Goal: Task Accomplishment & Management: Use online tool/utility

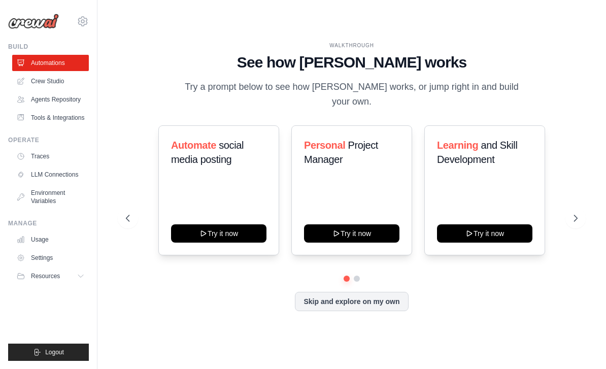
click at [35, 236] on link "Usage" at bounding box center [50, 239] width 77 height 16
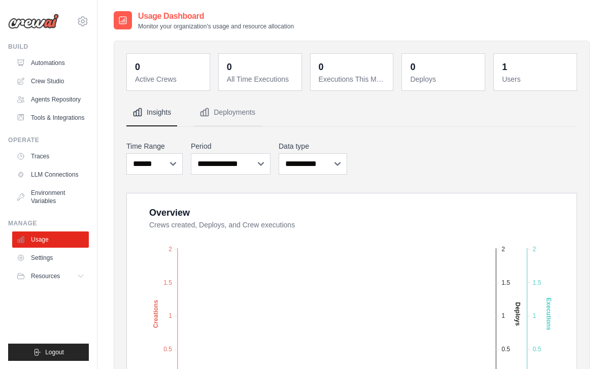
click at [39, 99] on link "Agents Repository" at bounding box center [50, 99] width 77 height 16
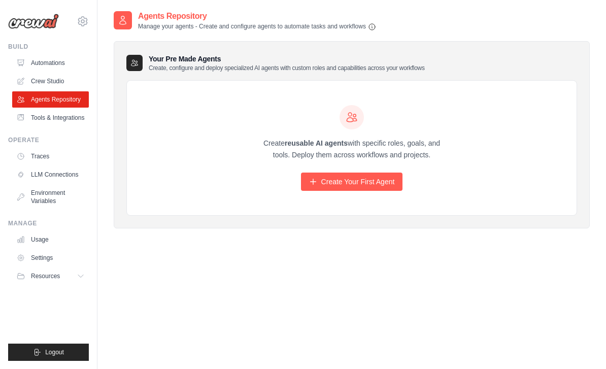
click at [40, 63] on link "Automations" at bounding box center [50, 63] width 77 height 16
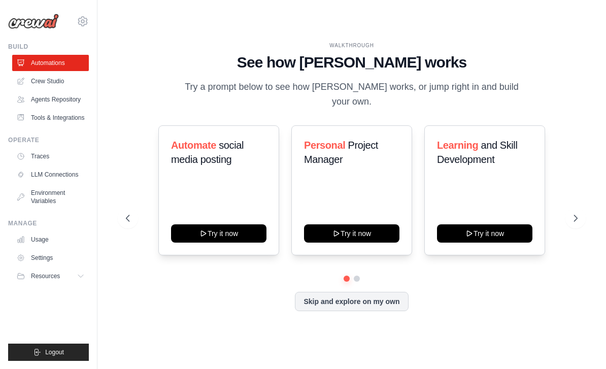
click at [575, 223] on icon at bounding box center [575, 218] width 10 height 10
click at [577, 221] on icon at bounding box center [575, 218] width 3 height 6
click at [574, 223] on icon at bounding box center [575, 218] width 10 height 10
click at [570, 223] on button at bounding box center [575, 218] width 20 height 20
click at [233, 239] on button "Try it now" at bounding box center [218, 233] width 95 height 18
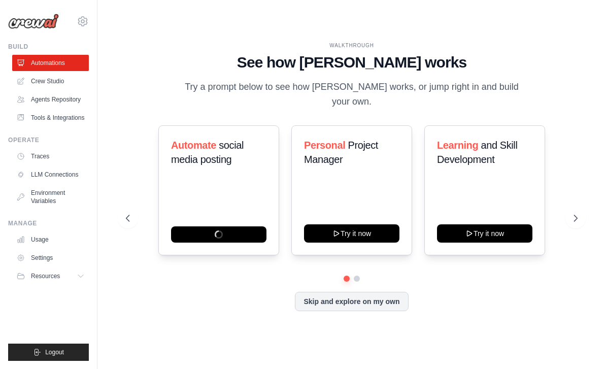
click at [44, 81] on link "Crew Studio" at bounding box center [50, 81] width 77 height 16
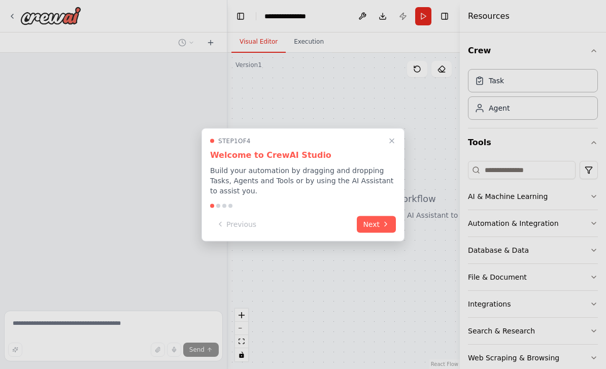
click at [382, 220] on icon at bounding box center [386, 224] width 8 height 8
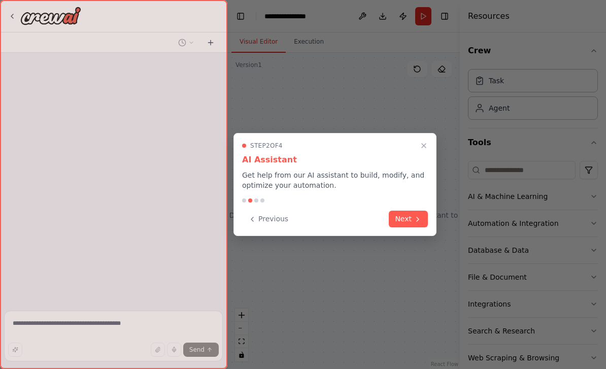
click at [420, 213] on button "Next" at bounding box center [408, 219] width 39 height 17
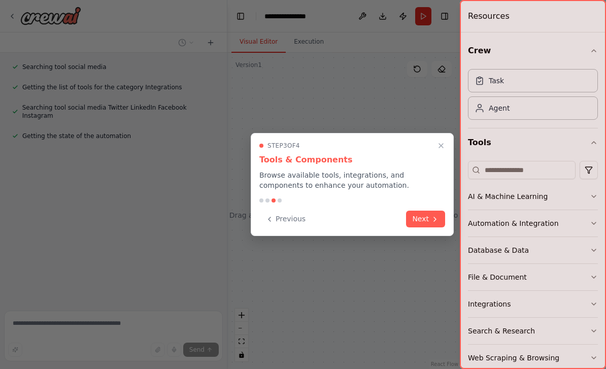
click at [441, 215] on button "Next" at bounding box center [425, 219] width 39 height 17
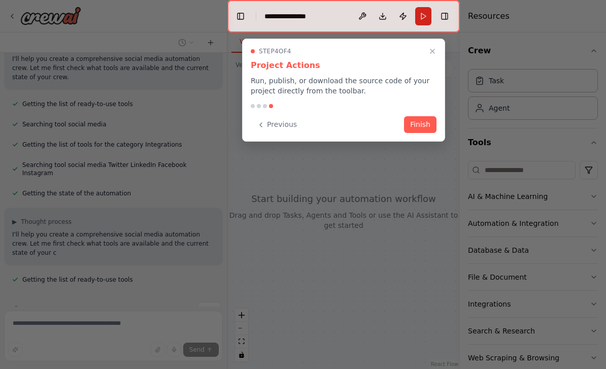
scroll to position [108, 0]
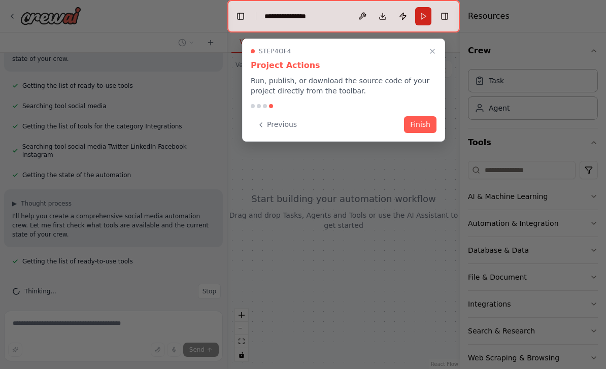
click at [429, 117] on button "Finish" at bounding box center [420, 124] width 32 height 17
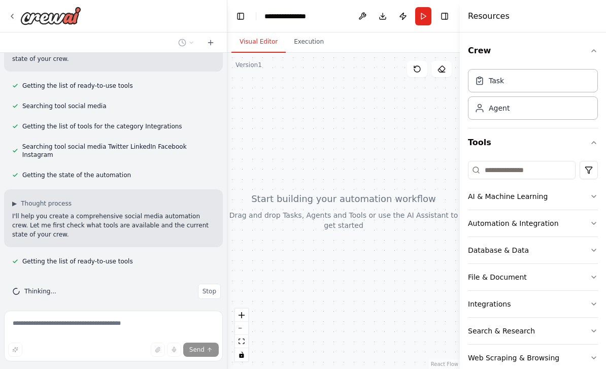
click at [596, 196] on icon "button" at bounding box center [594, 196] width 8 height 8
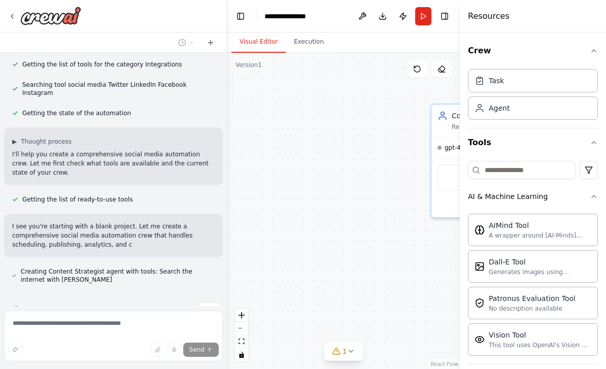
scroll to position [0, 0]
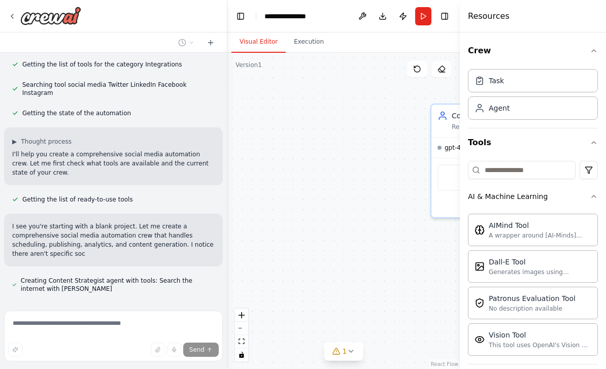
click at [593, 192] on button "AI & Machine Learning" at bounding box center [533, 196] width 130 height 26
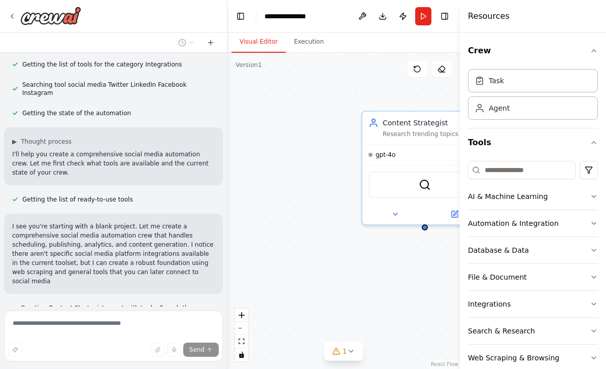
scroll to position [225, 0]
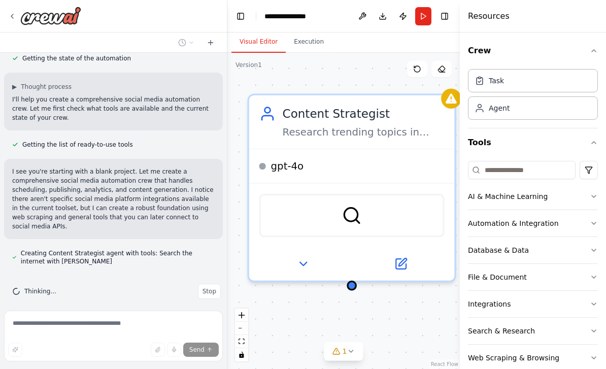
click at [382, 218] on div "SerperDevTool" at bounding box center [351, 216] width 185 height 44
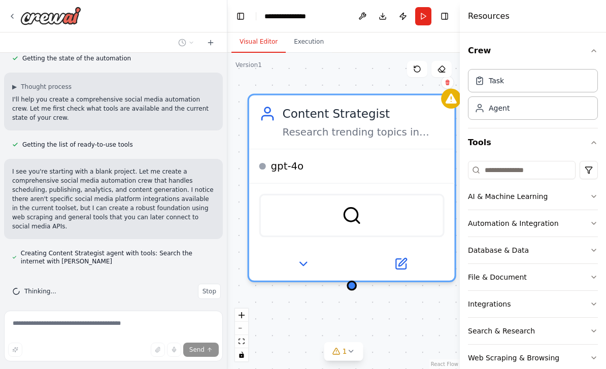
click at [357, 209] on img at bounding box center [351, 215] width 20 height 20
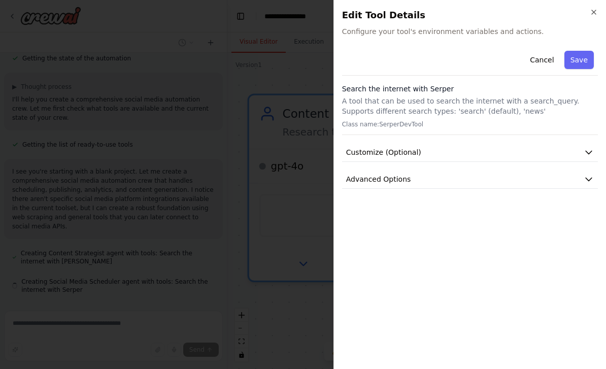
scroll to position [253, 0]
click at [585, 150] on icon "button" at bounding box center [588, 152] width 10 height 10
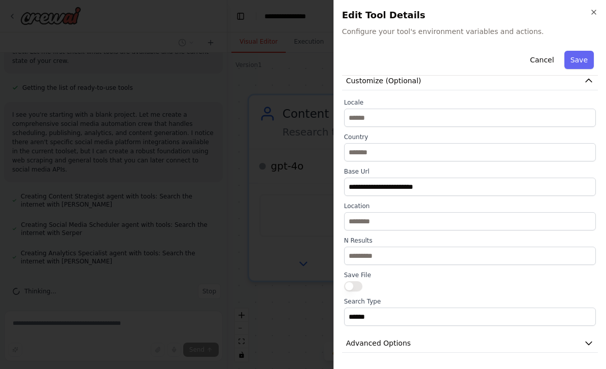
scroll to position [72, 0]
click at [586, 336] on button "Advanced Options" at bounding box center [470, 343] width 256 height 19
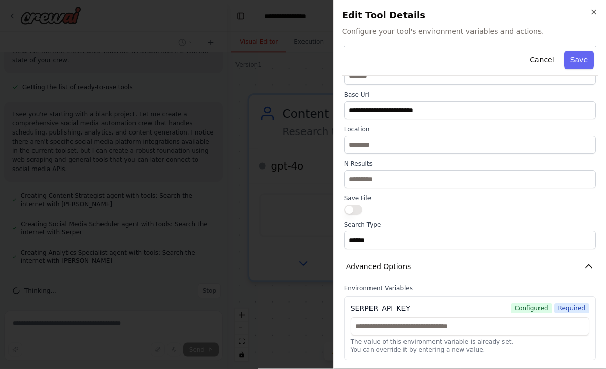
scroll to position [32, 0]
click at [593, 22] on div "Edit Tool Details Configure your tool's environment variables and actions." at bounding box center [470, 22] width 256 height 28
click at [594, 16] on icon "button" at bounding box center [594, 12] width 8 height 8
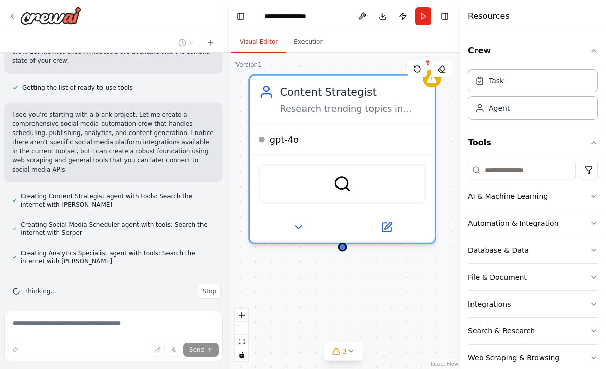
click at [353, 351] on icon at bounding box center [351, 351] width 8 height 8
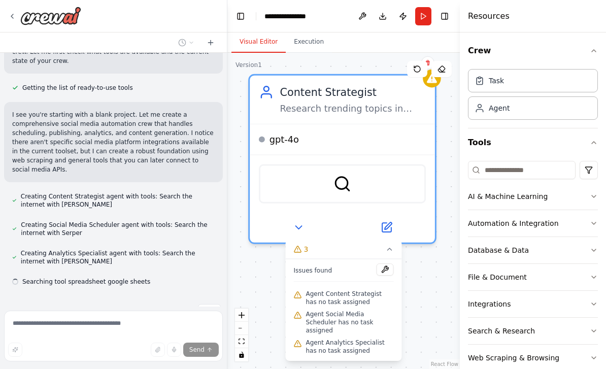
scroll to position [302, 0]
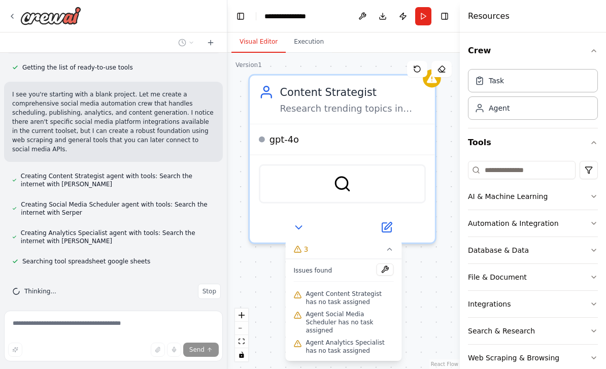
click at [439, 264] on div "Content Strategist Research trending topics in {industry} and generate engaging…" at bounding box center [343, 211] width 232 height 316
click at [390, 223] on icon at bounding box center [386, 227] width 9 height 9
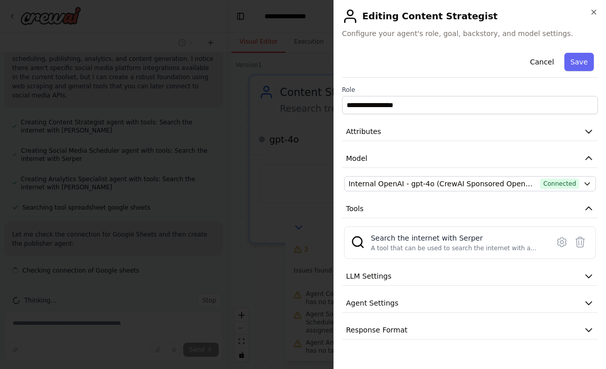
scroll to position [365, 0]
click at [588, 186] on icon "button" at bounding box center [587, 184] width 8 height 8
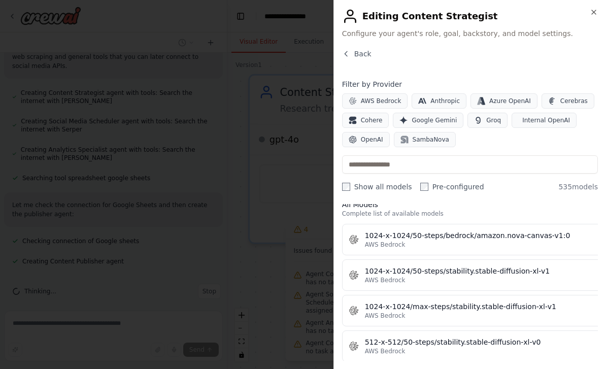
scroll to position [398, 0]
click at [593, 18] on h2 "Editing Content Strategist" at bounding box center [470, 16] width 256 height 16
click at [588, 18] on h2 "Editing Content Strategist" at bounding box center [470, 16] width 256 height 16
click at [597, 11] on icon "button" at bounding box center [594, 12] width 8 height 8
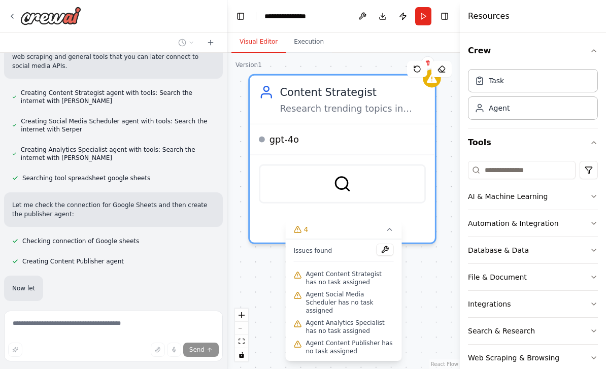
scroll to position [439, 0]
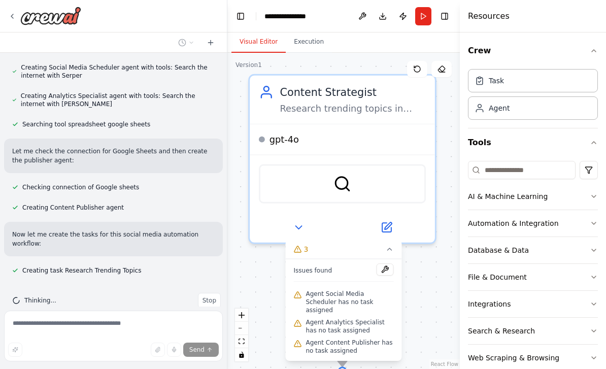
click at [570, 86] on div "Task" at bounding box center [533, 80] width 130 height 23
click at [566, 77] on div "Task" at bounding box center [533, 80] width 130 height 23
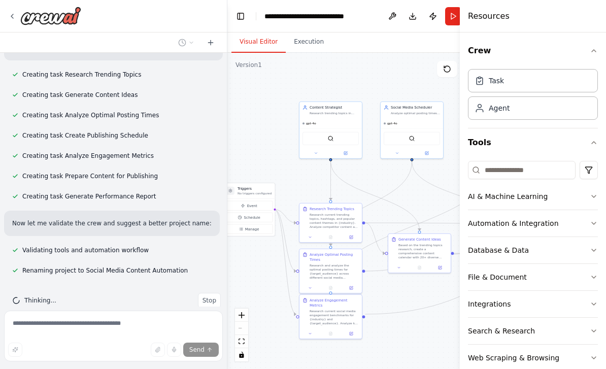
scroll to position [659, 0]
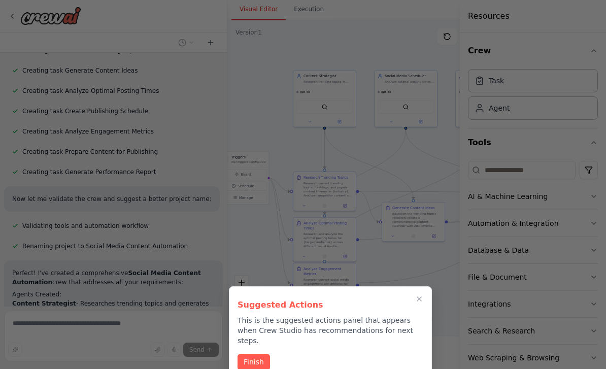
click at [261, 354] on button "Finish" at bounding box center [253, 362] width 32 height 17
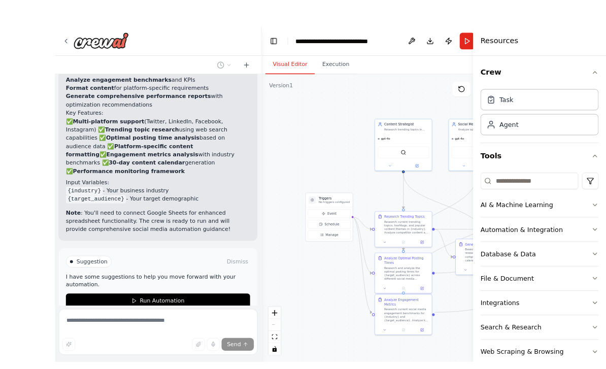
scroll to position [18, 0]
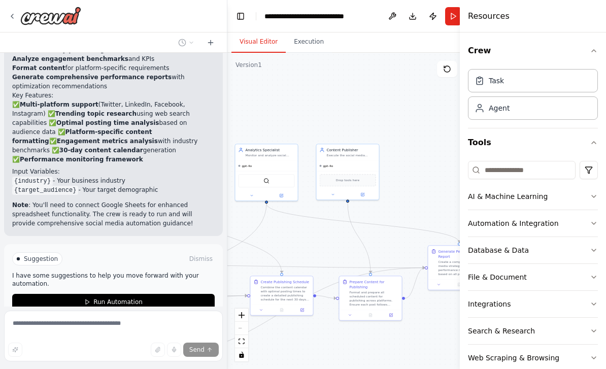
click at [360, 174] on div "Drop tools here" at bounding box center [348, 180] width 56 height 12
click at [359, 174] on div "Drop tools here" at bounding box center [348, 180] width 56 height 12
click at [364, 191] on button at bounding box center [362, 194] width 29 height 6
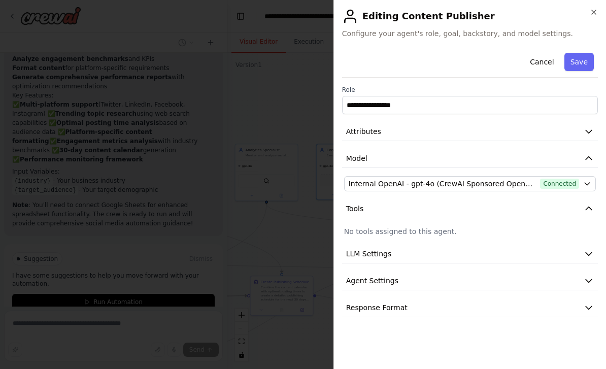
click at [597, 13] on icon "button" at bounding box center [594, 12] width 8 height 8
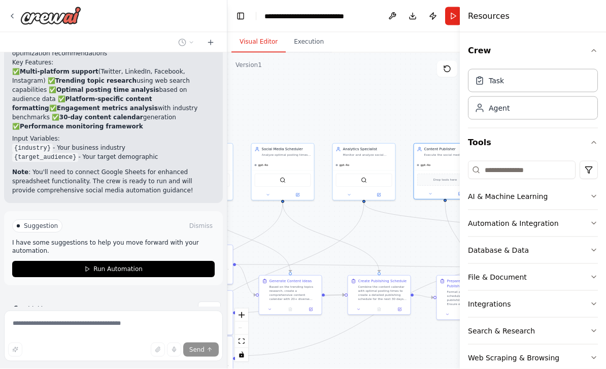
scroll to position [31, 0]
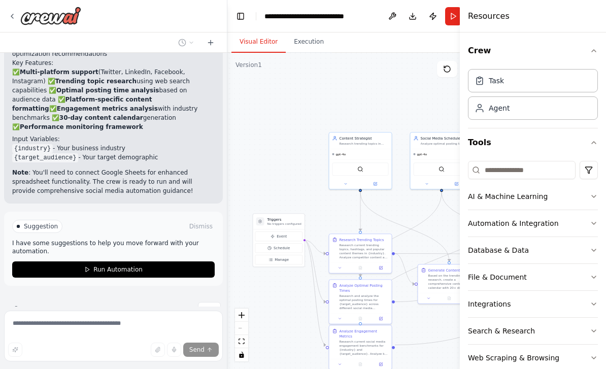
click at [182, 261] on button "Run Automation" at bounding box center [113, 269] width 202 height 16
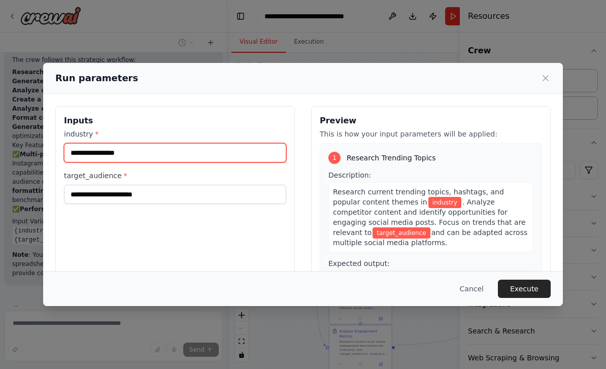
click at [257, 143] on input "industry *" at bounding box center [175, 152] width 222 height 19
type input "*"
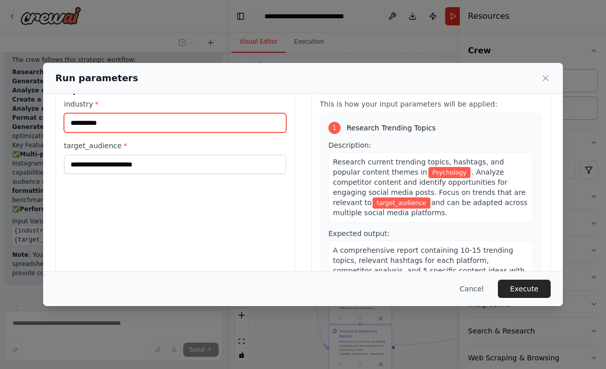
scroll to position [50, 0]
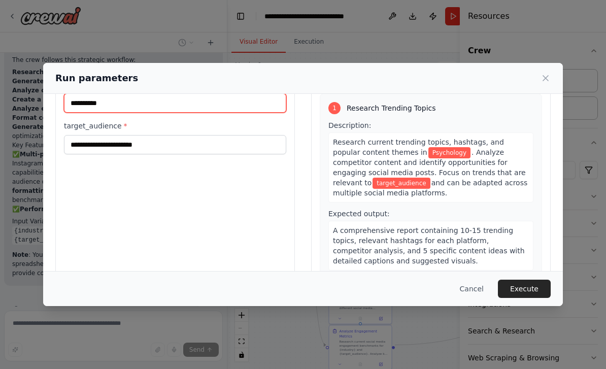
type input "**********"
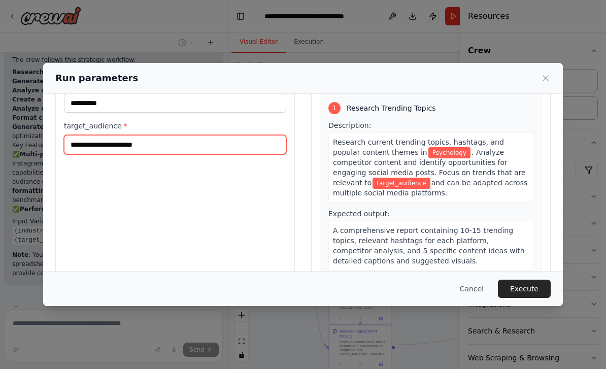
click at [262, 135] on input "target_audience *" at bounding box center [175, 144] width 222 height 19
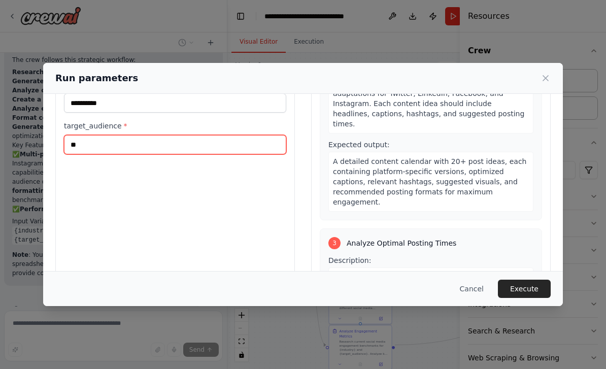
scroll to position [273, 0]
type input "*"
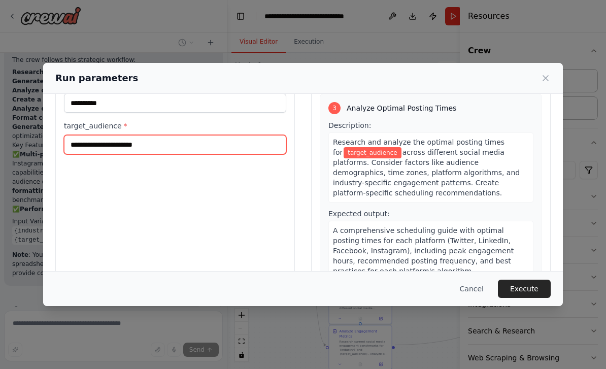
scroll to position [374, 0]
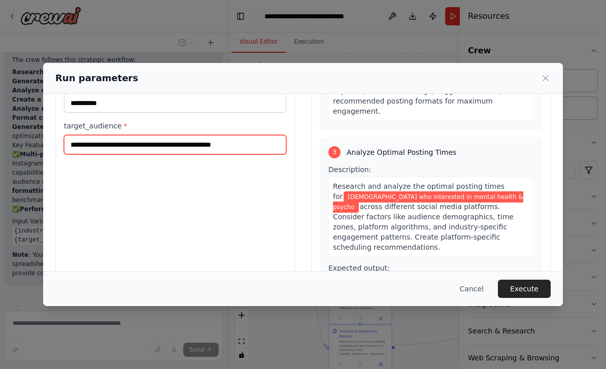
type input "**********"
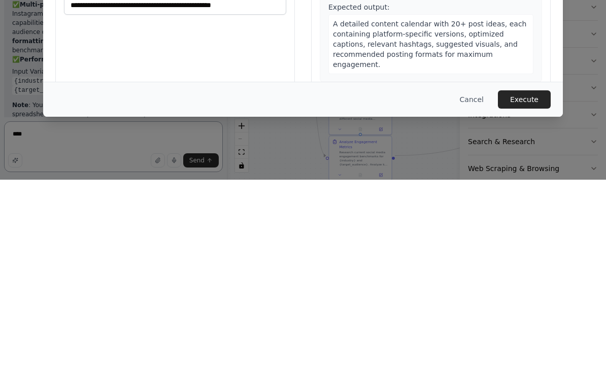
scroll to position [0, 0]
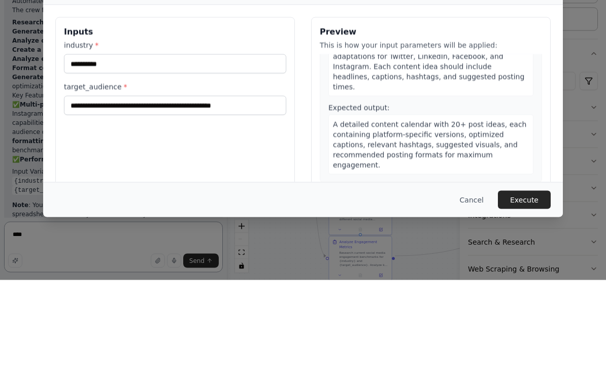
type textarea "****"
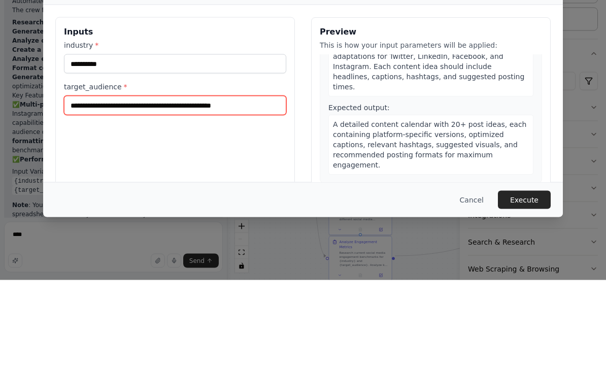
click at [269, 185] on input "**********" at bounding box center [175, 194] width 222 height 19
click at [268, 185] on input "**********" at bounding box center [175, 194] width 222 height 19
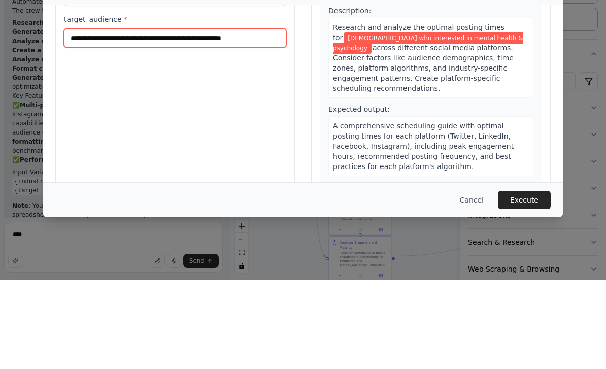
scroll to position [66, 0]
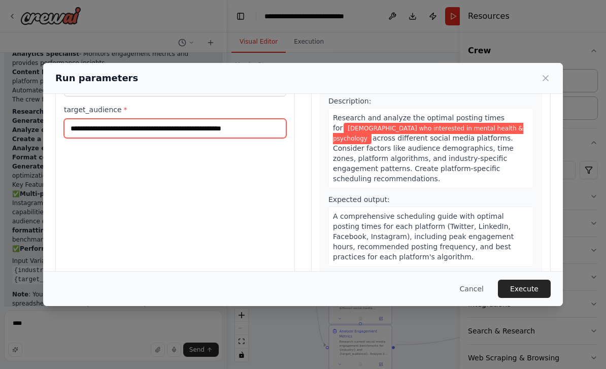
type input "**********"
click at [437, 293] on span "Create Publishing Schedule" at bounding box center [395, 298] width 97 height 10
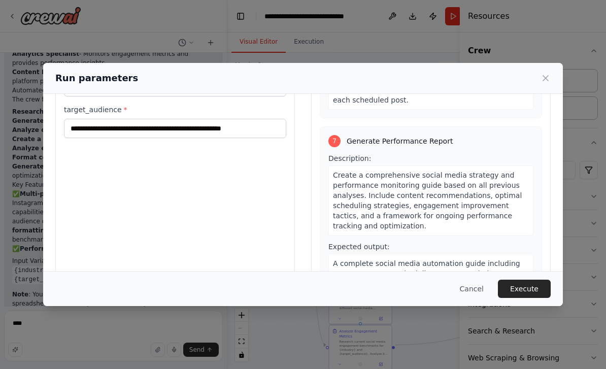
scroll to position [1184, 0]
click at [525, 298] on button "Execute" at bounding box center [524, 289] width 53 height 18
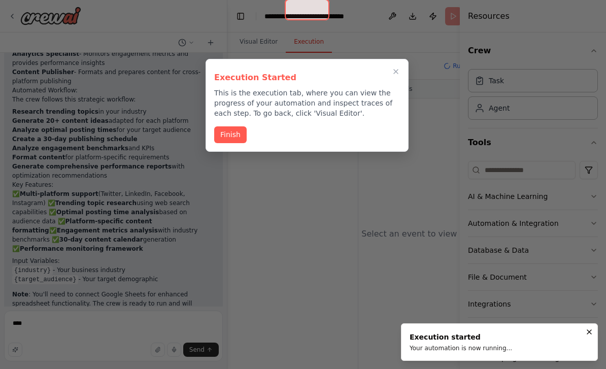
click at [237, 126] on button "Finish" at bounding box center [230, 134] width 32 height 17
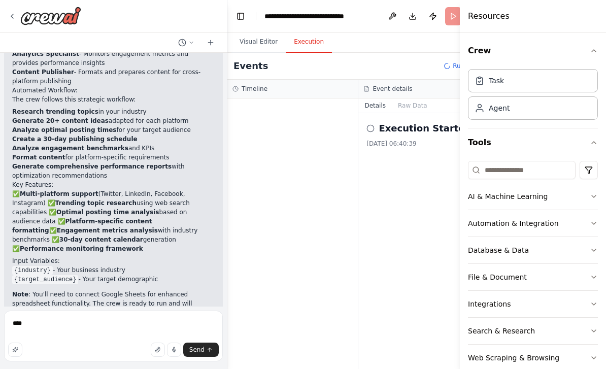
click at [415, 202] on div "Execution Started 03/10/2025, 06:40:39" at bounding box center [423, 241] width 131 height 256
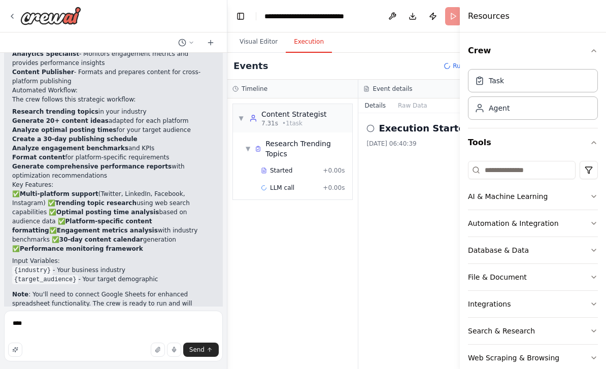
scroll to position [32, 0]
click at [24, 321] on textarea "****" at bounding box center [113, 336] width 219 height 51
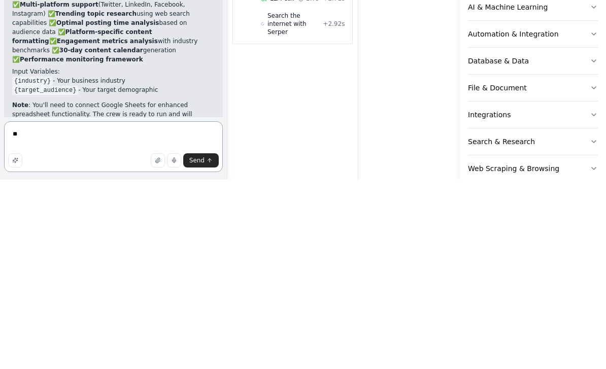
type textarea "*"
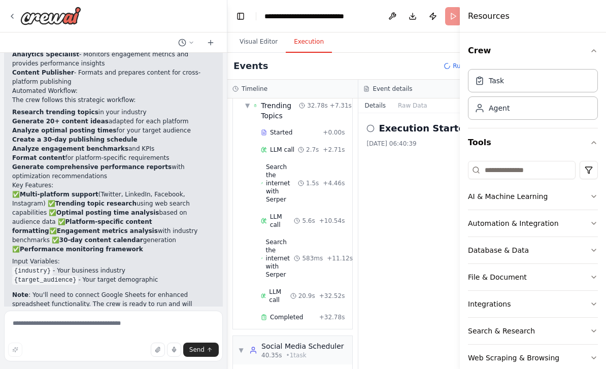
scroll to position [65, 0]
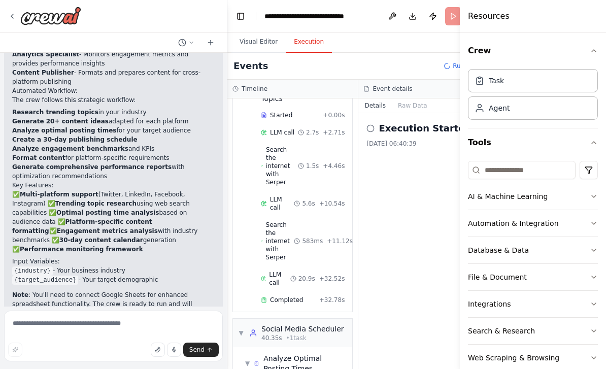
click at [15, 15] on icon at bounding box center [12, 16] width 8 height 8
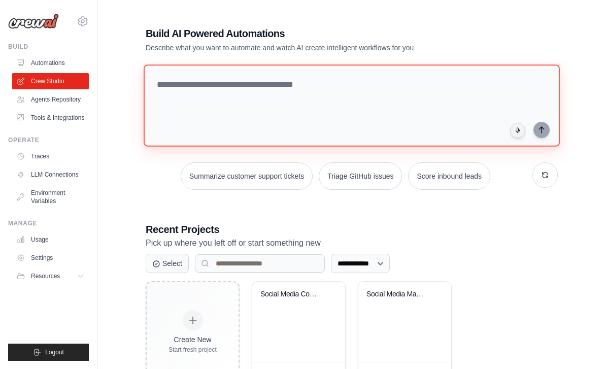
click at [470, 115] on textarea at bounding box center [352, 105] width 416 height 82
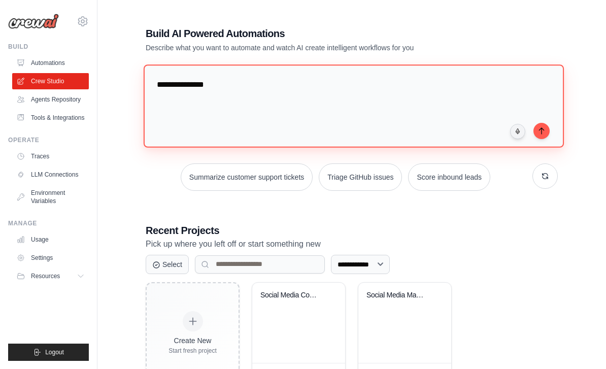
click at [445, 94] on textarea "**********" at bounding box center [354, 105] width 420 height 83
type textarea "*"
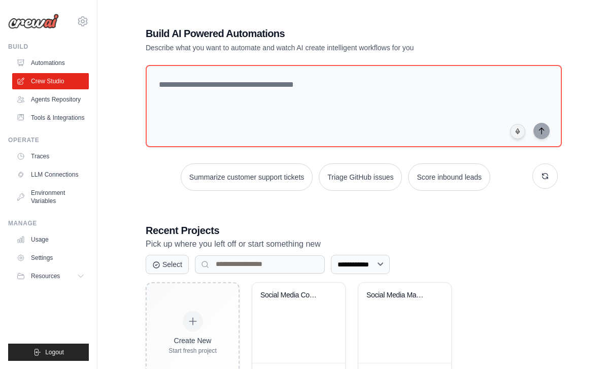
click at [549, 176] on button "button" at bounding box center [544, 175] width 25 height 25
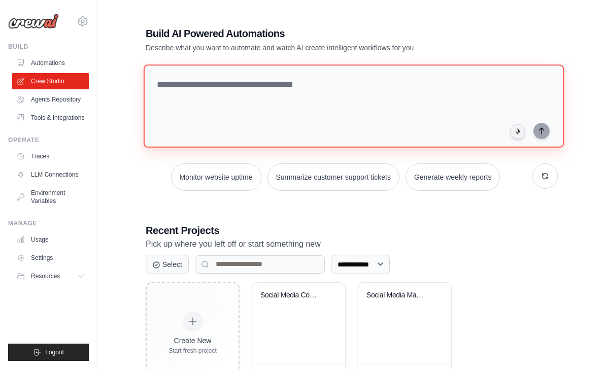
click at [441, 107] on textarea at bounding box center [354, 105] width 420 height 83
click at [381, 106] on textarea "*********" at bounding box center [354, 105] width 420 height 83
type textarea "*"
click at [372, 87] on textarea at bounding box center [354, 105] width 420 height 83
paste textarea "**********"
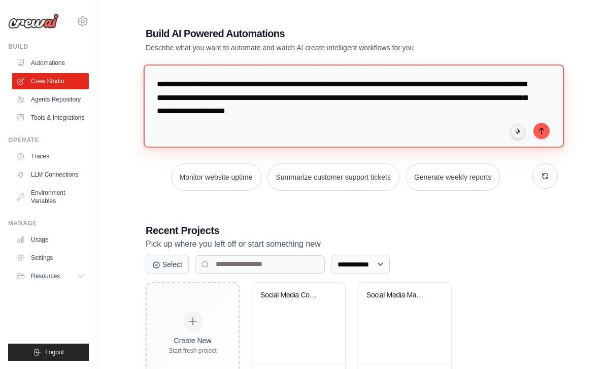
type textarea "**********"
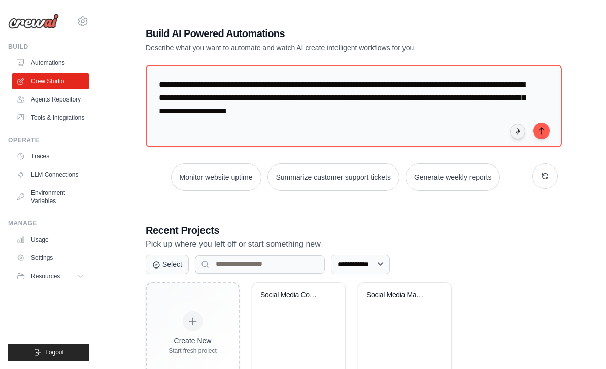
click at [538, 134] on icon "submit" at bounding box center [541, 131] width 8 height 8
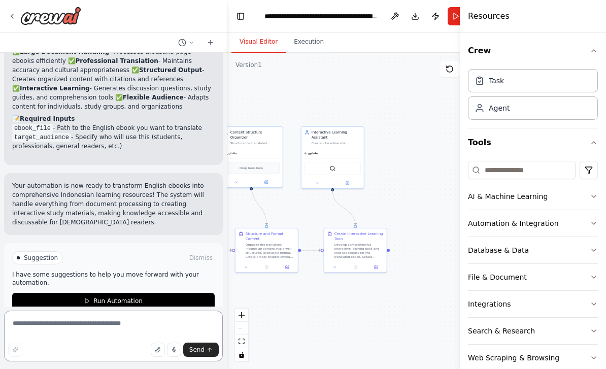
scroll to position [32, 0]
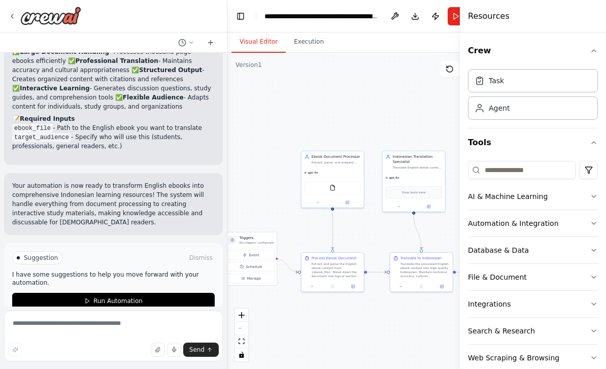
click at [315, 31] on button "Execution" at bounding box center [309, 41] width 46 height 21
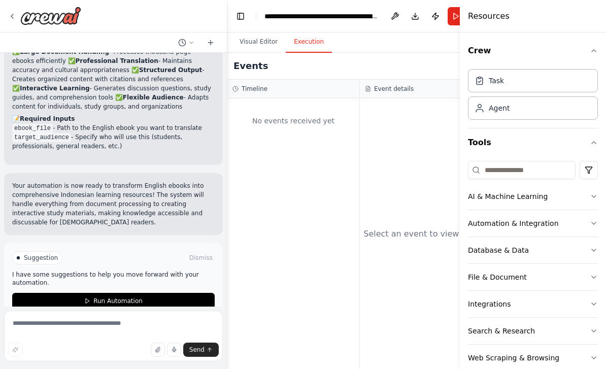
click at [66, 293] on button "Run Automation" at bounding box center [113, 301] width 202 height 16
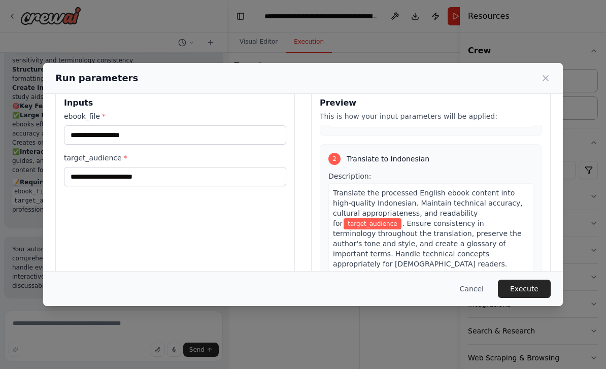
scroll to position [206, 0]
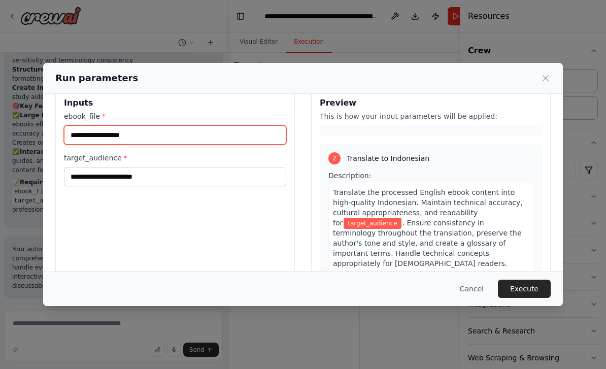
click at [199, 125] on input "ebook_file *" at bounding box center [175, 134] width 222 height 19
click at [232, 125] on input "ebook_file *" at bounding box center [175, 134] width 222 height 19
paste input "**********"
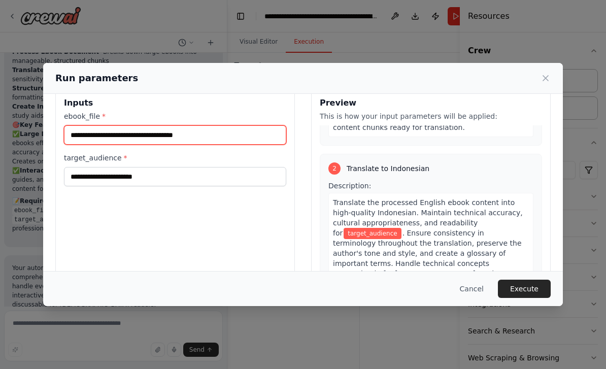
type input "**********"
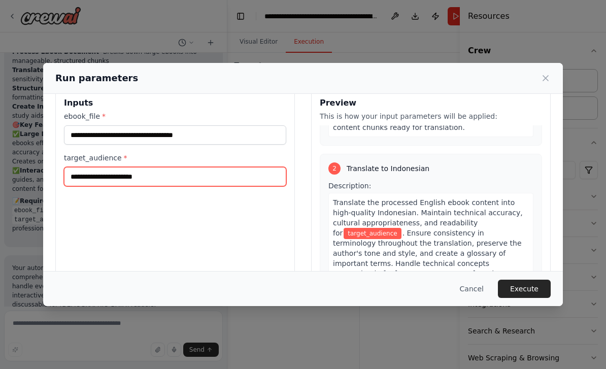
click at [237, 167] on input "target_audience *" at bounding box center [175, 176] width 222 height 19
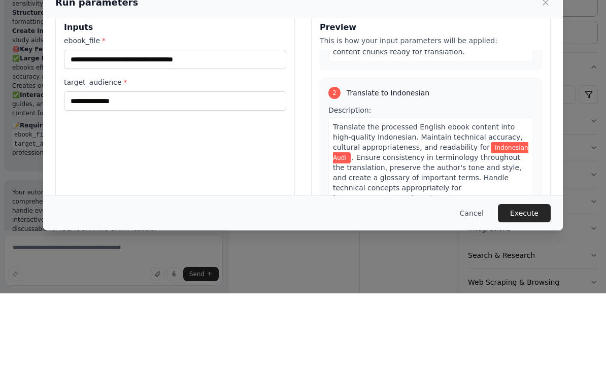
click at [168, 178] on div "**********" at bounding box center [174, 208] width 239 height 240
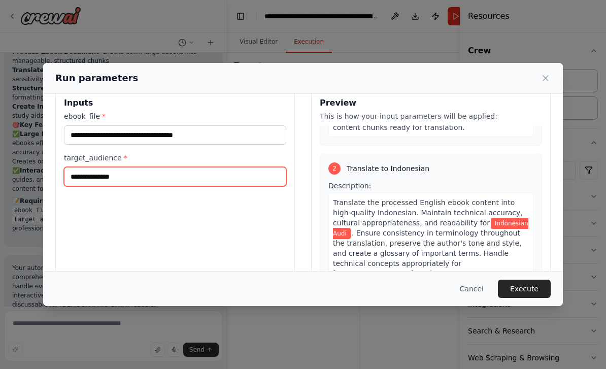
click at [221, 167] on input "**********" at bounding box center [175, 176] width 222 height 19
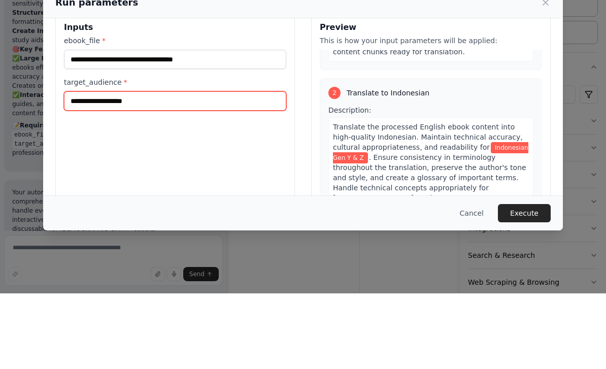
type input "**********"
click at [550, 76] on div "**********" at bounding box center [303, 208] width 520 height 265
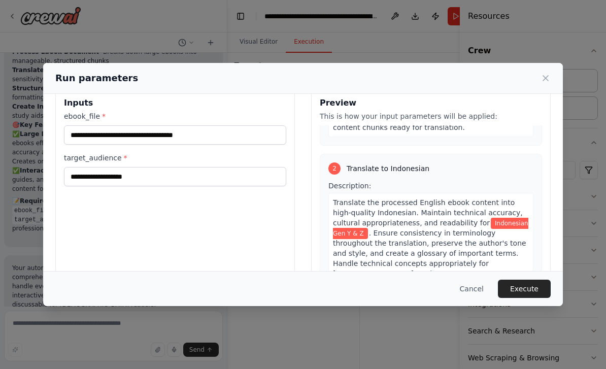
click at [530, 298] on button "Execute" at bounding box center [524, 289] width 53 height 18
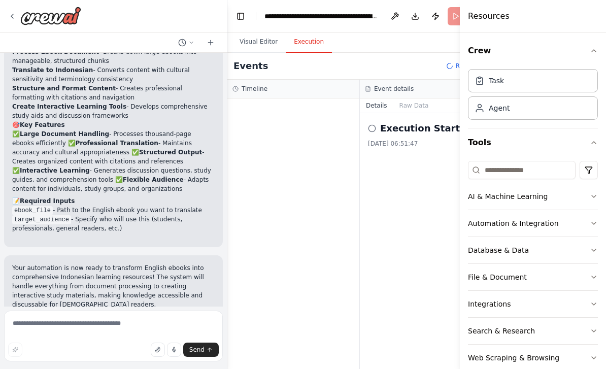
click at [377, 121] on div "Execution Started" at bounding box center [426, 128] width 116 height 14
click at [376, 121] on div "Execution Started" at bounding box center [426, 128] width 116 height 14
click at [415, 98] on button "Raw Data" at bounding box center [414, 105] width 42 height 14
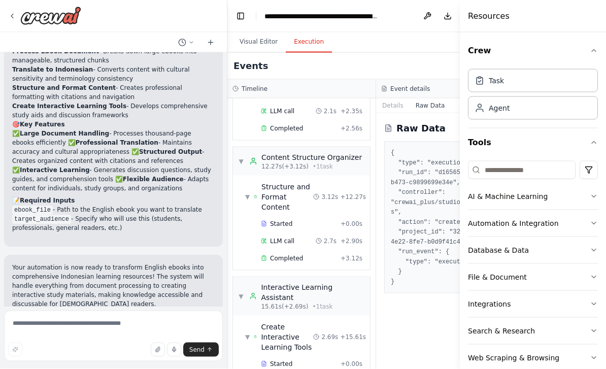
scroll to position [0, 0]
click at [445, 17] on button "Download" at bounding box center [447, 16] width 16 height 18
click at [423, 14] on button at bounding box center [427, 16] width 16 height 18
click at [242, 14] on button "Toggle Left Sidebar" at bounding box center [240, 16] width 14 height 14
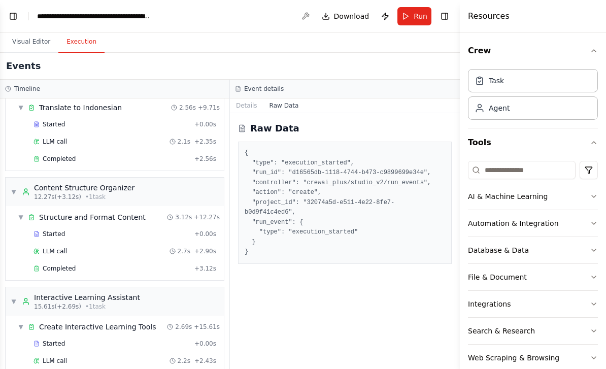
click at [416, 15] on span "Run" at bounding box center [420, 16] width 14 height 10
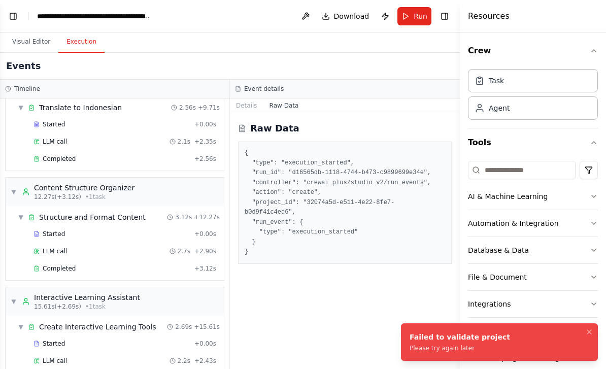
click at [589, 328] on icon "Notifications (F8)" at bounding box center [589, 332] width 8 height 8
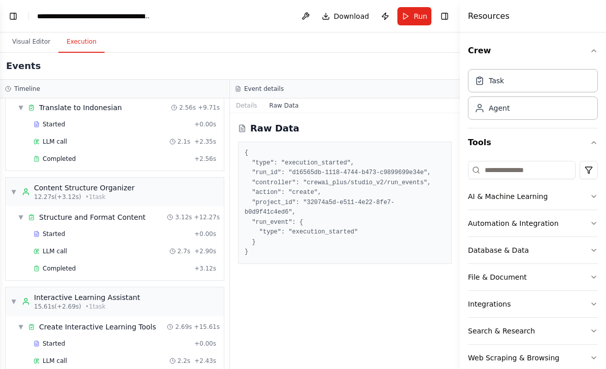
click at [416, 15] on span "Run" at bounding box center [420, 16] width 14 height 10
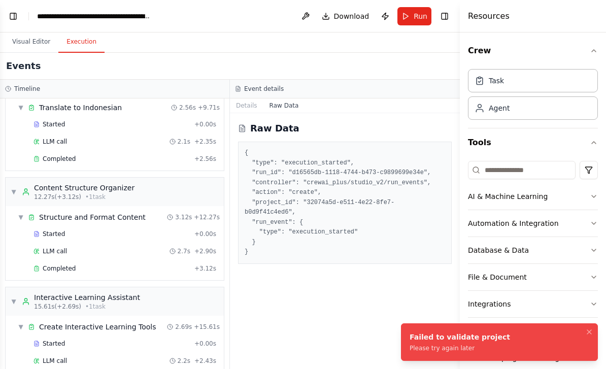
click at [587, 332] on icon "Notifications (F8)" at bounding box center [589, 332] width 8 height 8
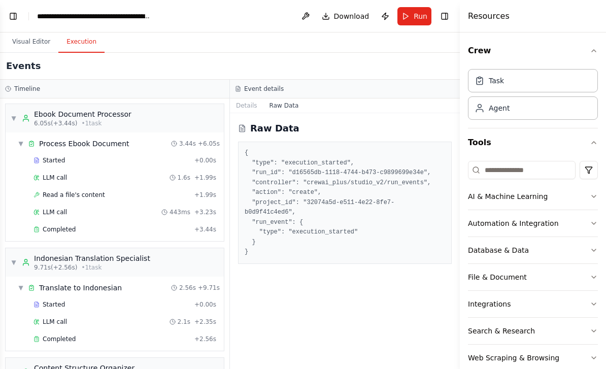
click at [25, 31] on button "Visual Editor" at bounding box center [31, 41] width 54 height 21
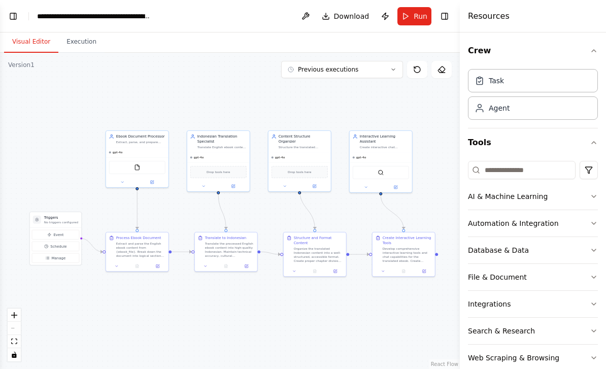
click at [561, 105] on div "Agent" at bounding box center [533, 107] width 130 height 23
click at [566, 113] on div "Agent" at bounding box center [533, 107] width 130 height 23
click at [569, 78] on div "Task" at bounding box center [533, 80] width 130 height 23
click at [576, 75] on div "Task" at bounding box center [533, 80] width 130 height 23
click at [557, 104] on div "Agent" at bounding box center [533, 107] width 130 height 23
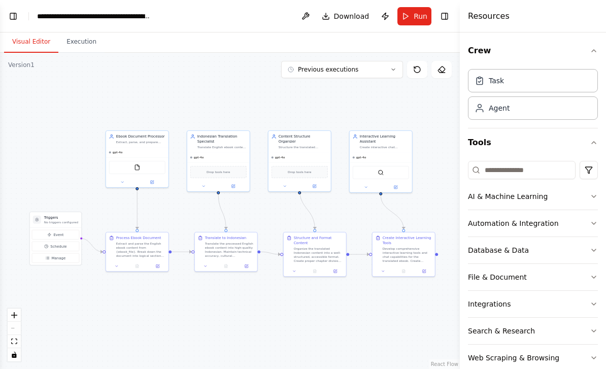
click at [557, 107] on div "Agent" at bounding box center [533, 107] width 130 height 23
click at [576, 74] on div "Task" at bounding box center [533, 80] width 130 height 23
click at [562, 104] on div "Agent" at bounding box center [533, 107] width 130 height 23
click at [223, 169] on span "Drop tools here" at bounding box center [217, 171] width 23 height 5
click at [229, 166] on div "Drop tools here" at bounding box center [218, 172] width 56 height 12
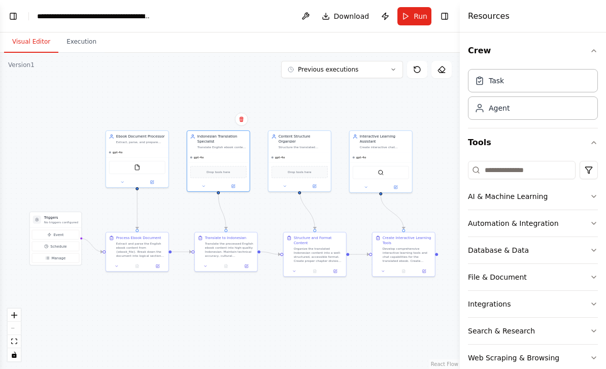
click at [153, 180] on icon at bounding box center [152, 182] width 4 height 4
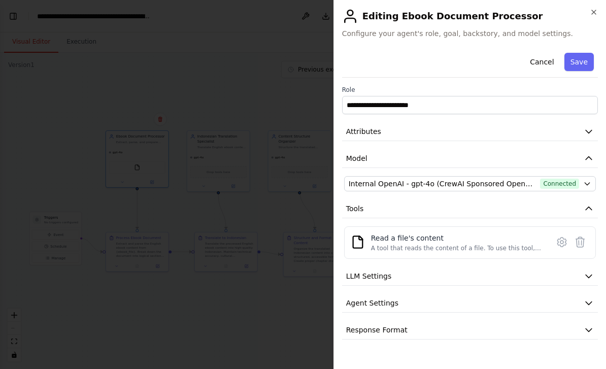
click at [559, 239] on icon at bounding box center [561, 241] width 9 height 9
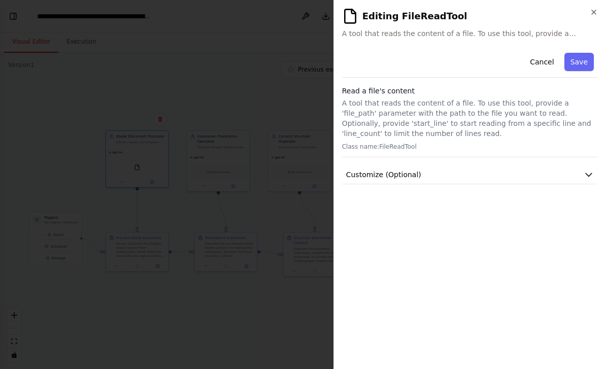
click at [593, 11] on icon "button" at bounding box center [594, 12] width 8 height 8
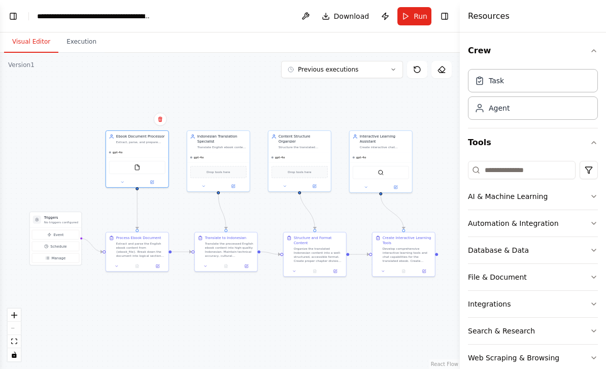
click at [236, 183] on button at bounding box center [233, 186] width 29 height 6
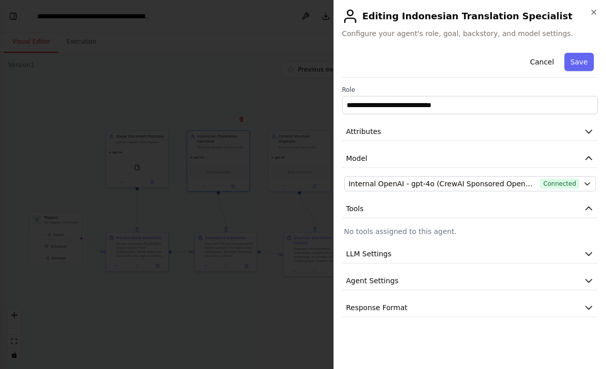
click at [484, 253] on button "LLM Settings" at bounding box center [470, 254] width 256 height 19
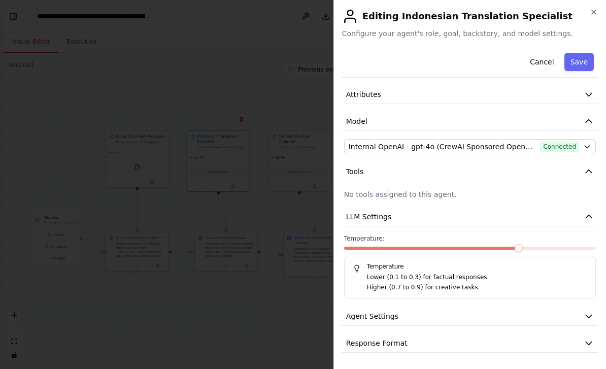
scroll to position [37, 0]
click at [582, 314] on button "Agent Settings" at bounding box center [470, 316] width 256 height 19
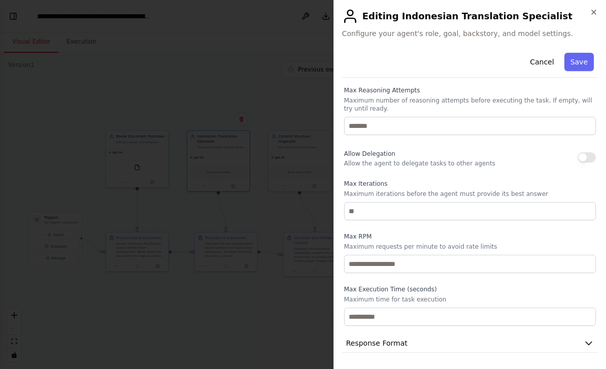
scroll to position [317, 0]
click at [588, 337] on button "Response Format" at bounding box center [470, 343] width 256 height 19
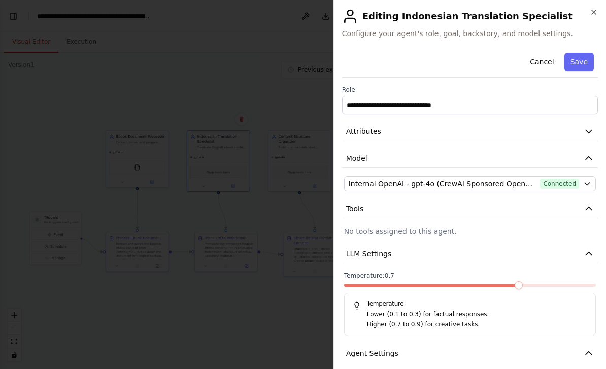
scroll to position [0, 0]
click at [547, 60] on button "Cancel" at bounding box center [542, 62] width 36 height 18
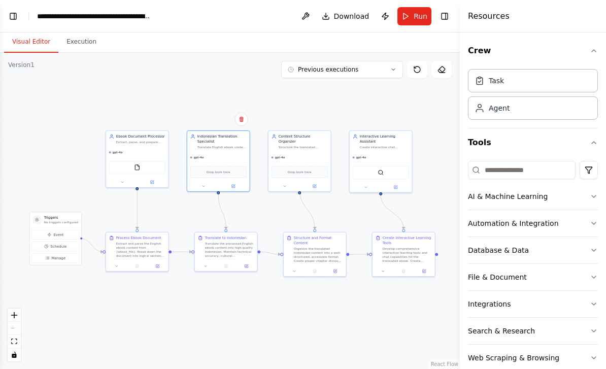
click at [320, 183] on button at bounding box center [314, 186] width 29 height 6
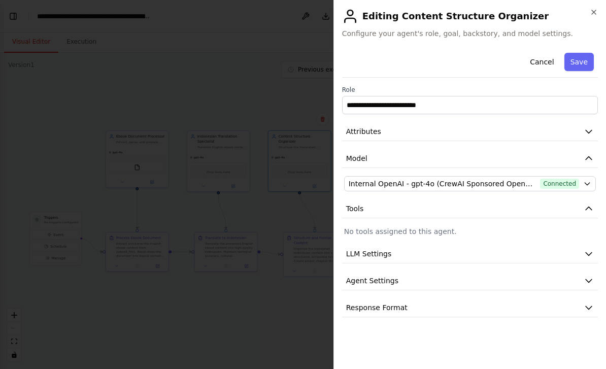
click at [522, 254] on button "LLM Settings" at bounding box center [470, 254] width 256 height 19
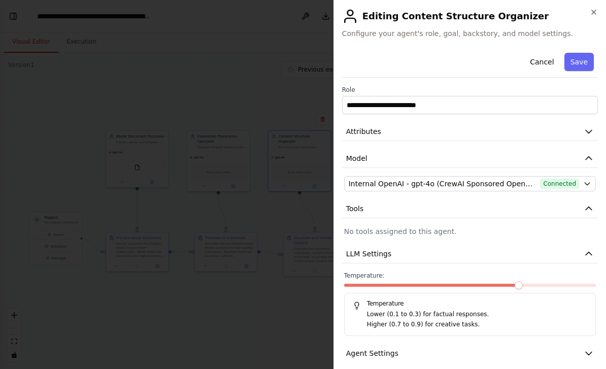
click at [535, 247] on button "LLM Settings" at bounding box center [470, 254] width 256 height 19
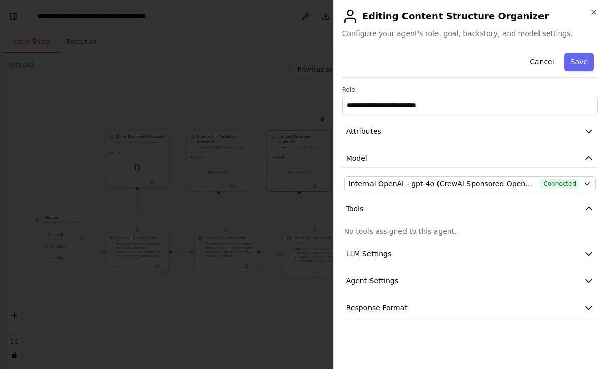
click at [82, 293] on div at bounding box center [303, 184] width 606 height 369
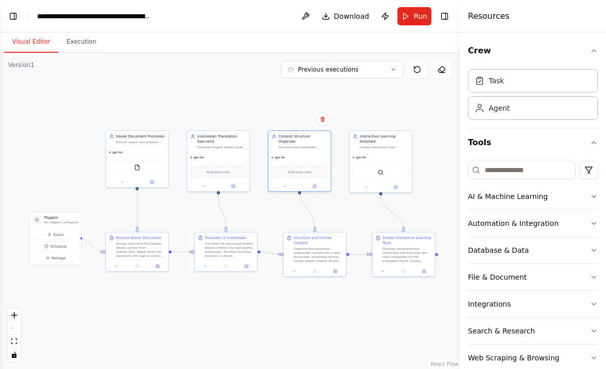
click at [401, 184] on button at bounding box center [395, 187] width 29 height 6
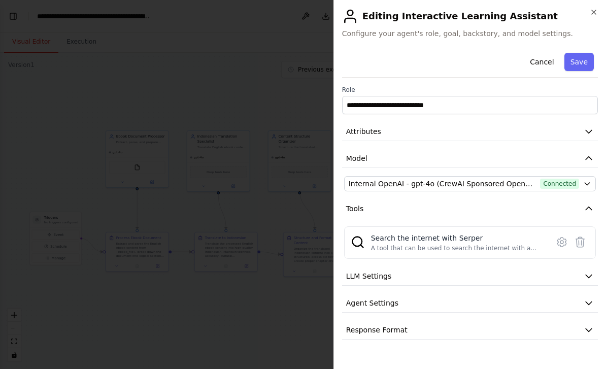
click at [90, 292] on div at bounding box center [303, 184] width 606 height 369
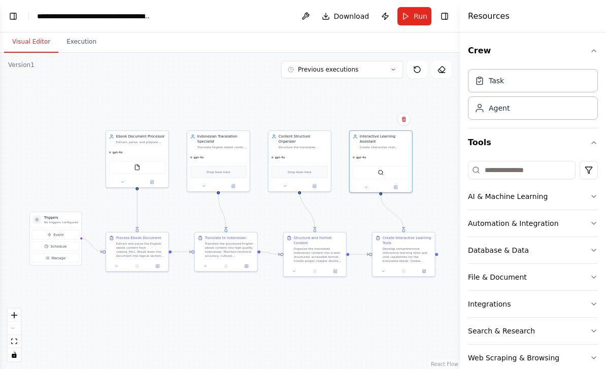
click at [160, 263] on button at bounding box center [157, 266] width 17 height 6
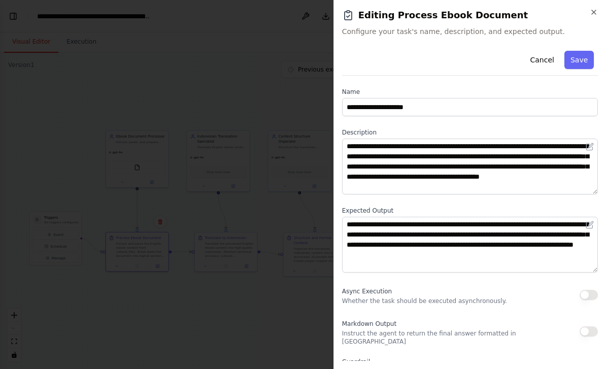
click at [583, 13] on h2 "Editing Process Ebook Document" at bounding box center [470, 15] width 256 height 14
click at [598, 9] on div "**********" at bounding box center [469, 184] width 272 height 369
click at [584, 15] on h2 "Editing Process Ebook Document" at bounding box center [470, 15] width 256 height 14
click at [593, 12] on icon "button" at bounding box center [594, 12] width 8 height 8
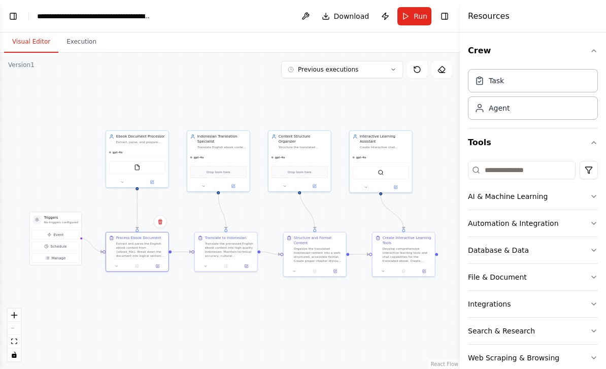
click at [427, 268] on button at bounding box center [423, 271] width 17 height 6
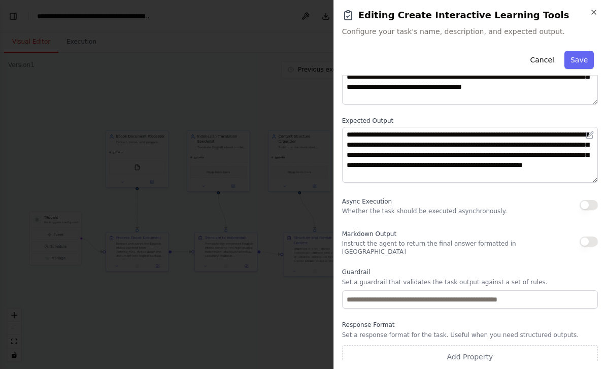
scroll to position [89, 0]
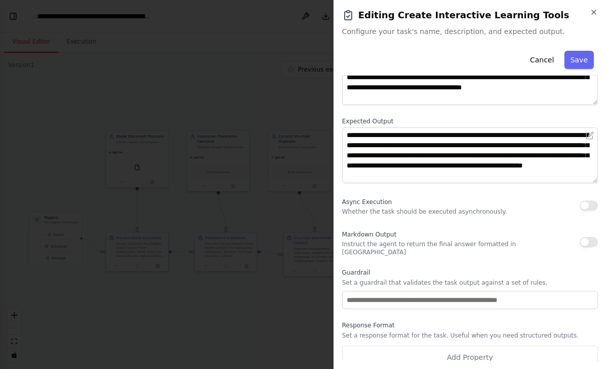
click at [591, 13] on icon "button" at bounding box center [594, 12] width 8 height 8
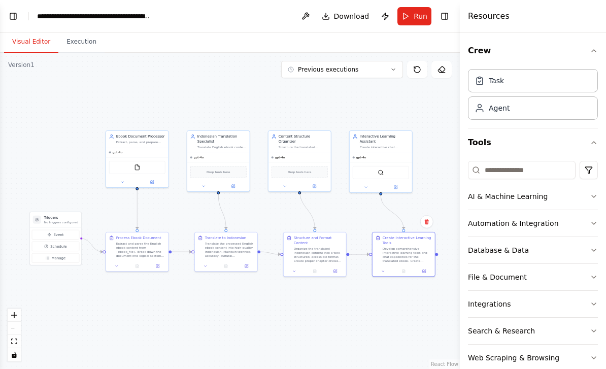
click at [589, 199] on button "AI & Machine Learning" at bounding box center [533, 196] width 130 height 26
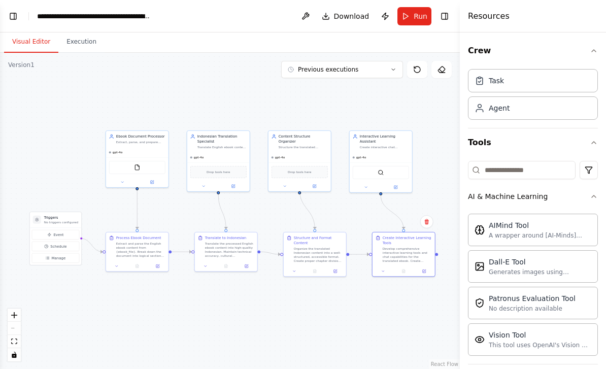
click at [588, 200] on button "AI & Machine Learning" at bounding box center [533, 196] width 130 height 26
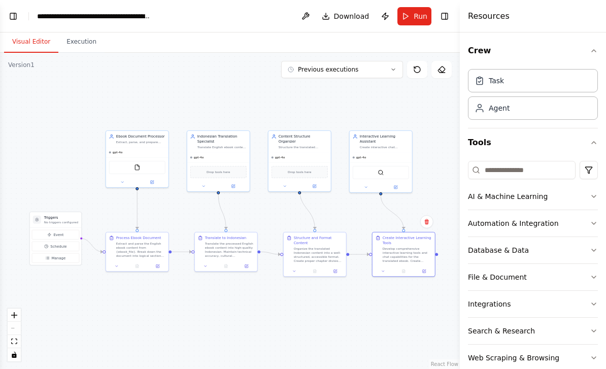
click at [585, 222] on button "Automation & Integration" at bounding box center [533, 223] width 130 height 26
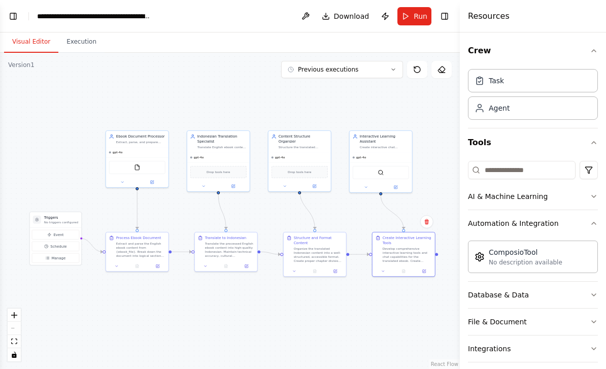
click at [589, 215] on button "Automation & Integration" at bounding box center [533, 223] width 130 height 26
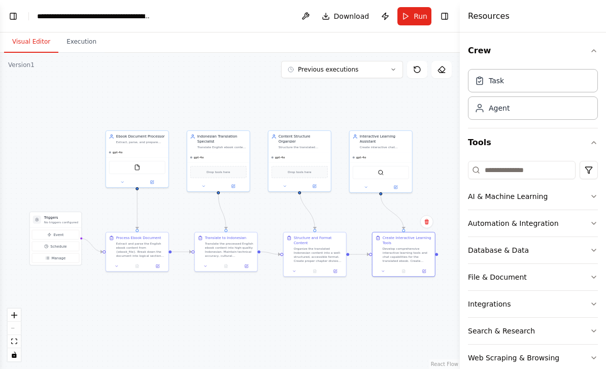
click at [580, 249] on button "Database & Data" at bounding box center [533, 250] width 130 height 26
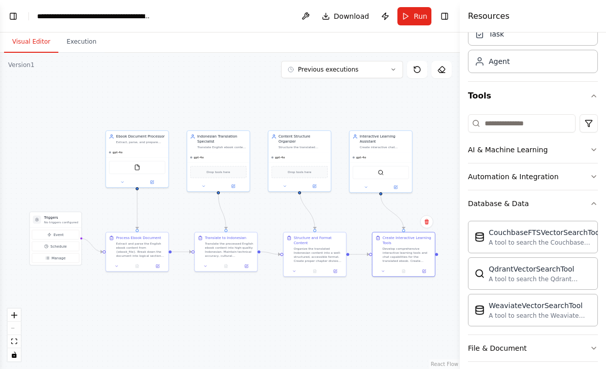
scroll to position [58, 0]
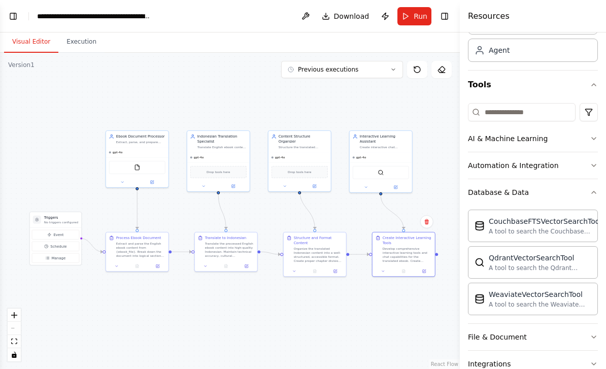
click at [589, 195] on button "Database & Data" at bounding box center [533, 192] width 130 height 26
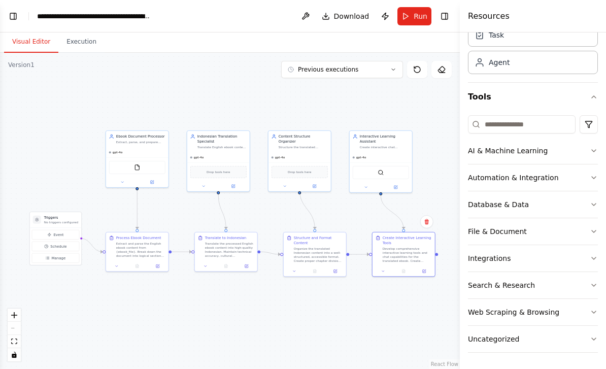
click at [429, 305] on div ".deletable-edge-delete-btn { width: 20px; height: 20px; border: 0px solid #ffff…" at bounding box center [230, 211] width 460 height 316
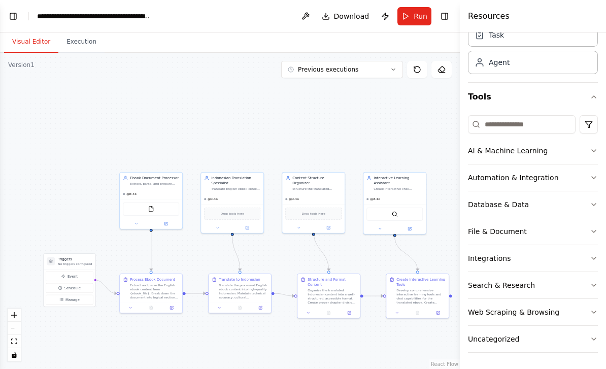
click at [382, 326] on div ".deletable-edge-delete-btn { width: 20px; height: 20px; border: 0px solid #ffff…" at bounding box center [230, 211] width 460 height 316
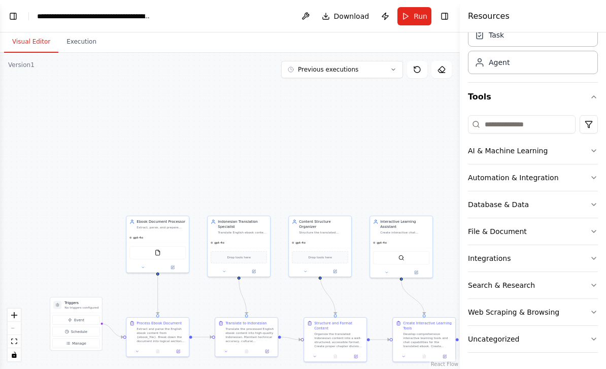
click at [83, 31] on button "Execution" at bounding box center [81, 41] width 46 height 21
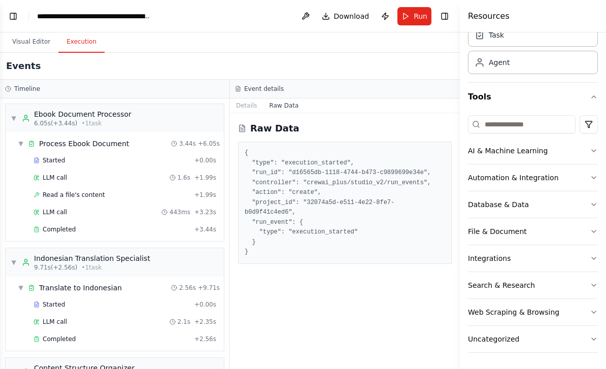
scroll to position [0, 0]
click at [421, 12] on span "Run" at bounding box center [420, 16] width 14 height 10
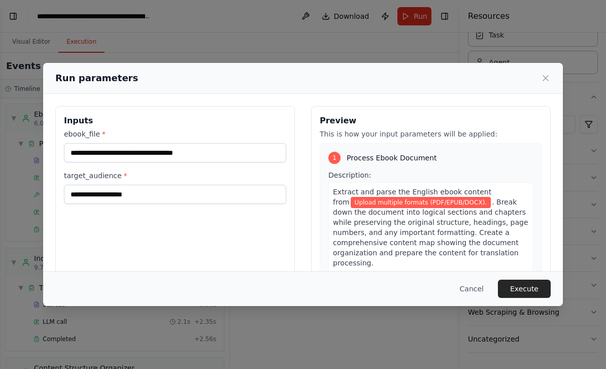
click at [529, 298] on button "Execute" at bounding box center [524, 289] width 53 height 18
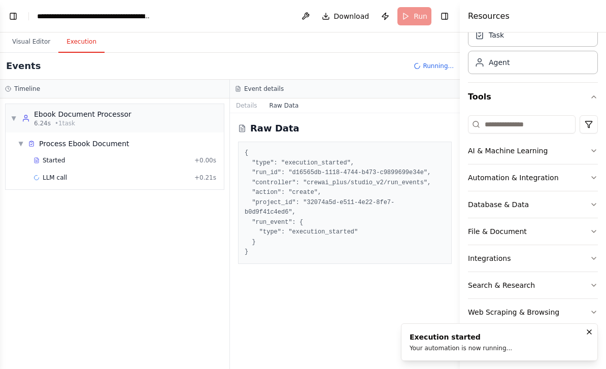
click at [14, 20] on button "Toggle Left Sidebar" at bounding box center [13, 16] width 14 height 14
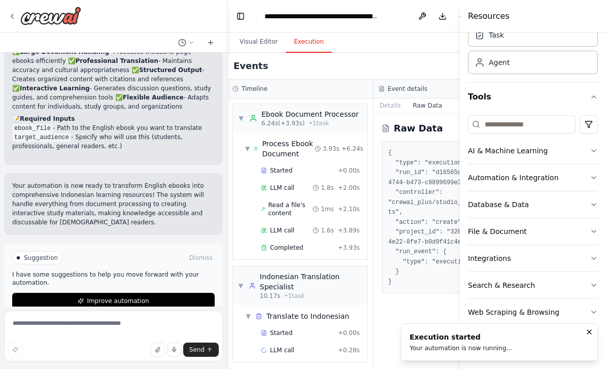
click at [73, 293] on button "Improve automation" at bounding box center [113, 301] width 202 height 16
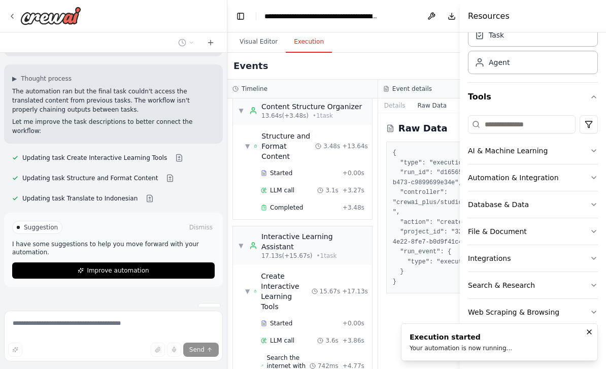
scroll to position [1462, 0]
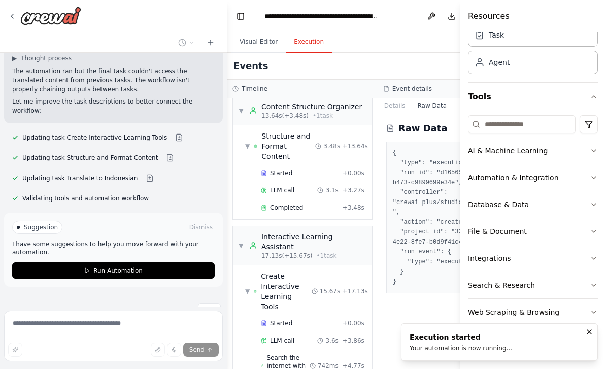
click at [72, 262] on button "Run Automation" at bounding box center [113, 270] width 202 height 16
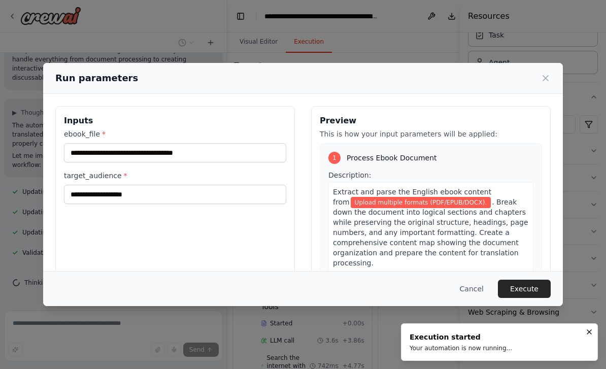
click at [532, 296] on button "Execute" at bounding box center [524, 289] width 53 height 18
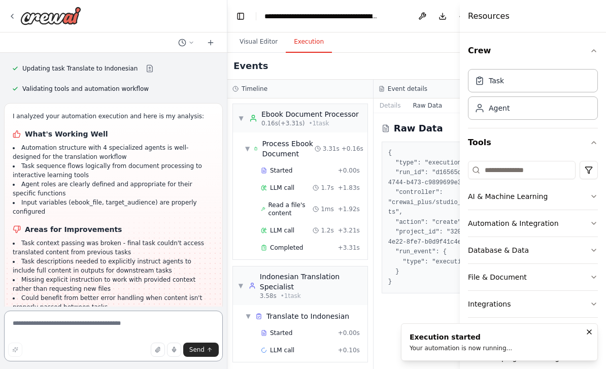
scroll to position [-1, 0]
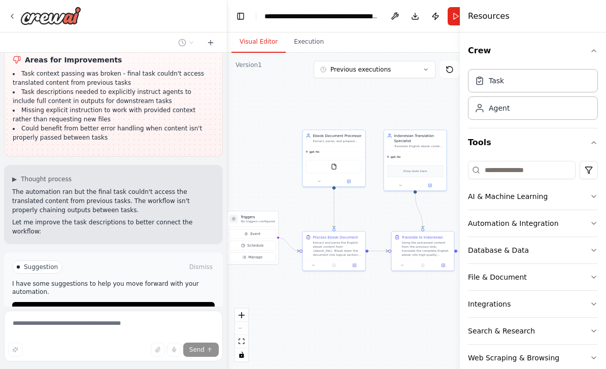
scroll to position [1771, 0]
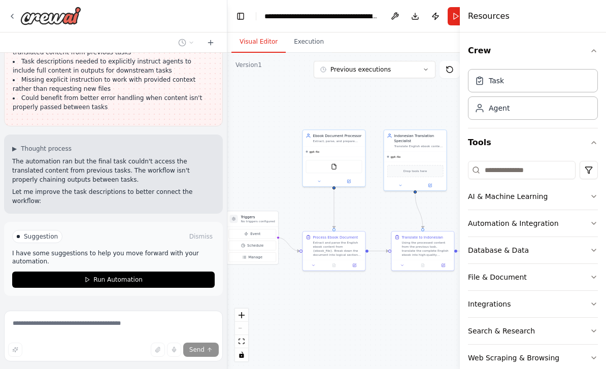
click at [262, 231] on button "Event" at bounding box center [252, 234] width 47 height 10
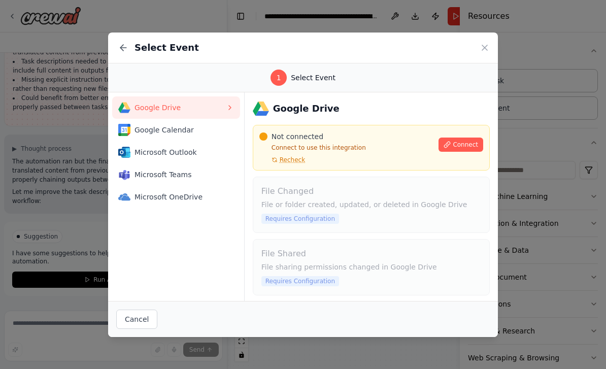
click at [465, 143] on span "Connect" at bounding box center [465, 145] width 25 height 8
click at [463, 143] on span "Connect" at bounding box center [465, 145] width 25 height 8
click at [293, 158] on span "Recheck" at bounding box center [292, 160] width 25 height 8
click at [452, 145] on button "Connect" at bounding box center [460, 144] width 45 height 14
click at [463, 141] on span "Connect" at bounding box center [465, 145] width 25 height 8
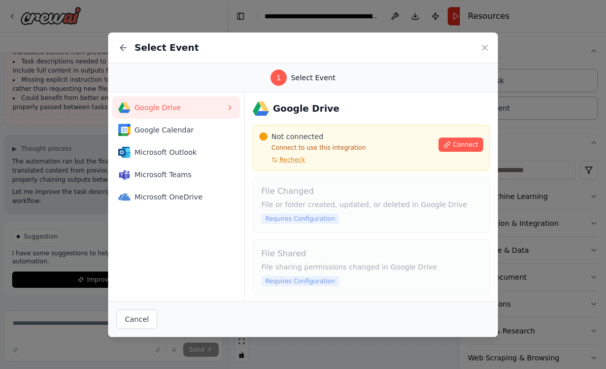
click at [466, 141] on span "Connect" at bounding box center [465, 145] width 25 height 8
click at [296, 156] on span "Recheck" at bounding box center [292, 160] width 25 height 8
click at [467, 142] on span "Connect" at bounding box center [465, 145] width 25 height 8
click at [467, 141] on span "Connect" at bounding box center [465, 145] width 25 height 8
click at [468, 142] on span "Connect" at bounding box center [465, 145] width 25 height 8
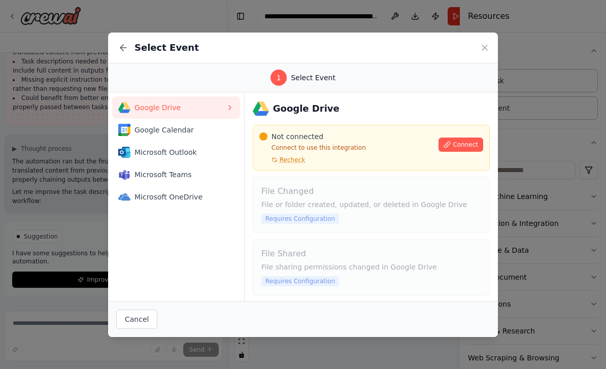
click at [468, 142] on span "Connect" at bounding box center [465, 145] width 25 height 8
click at [471, 143] on span "Connect" at bounding box center [465, 145] width 25 height 8
click at [466, 144] on span "Connect" at bounding box center [465, 145] width 25 height 8
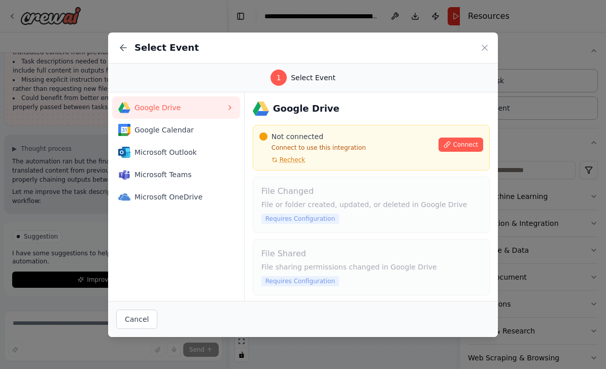
click at [473, 142] on span "Connect" at bounding box center [465, 145] width 25 height 8
click at [154, 130] on span "Google Calendar" at bounding box center [179, 130] width 91 height 10
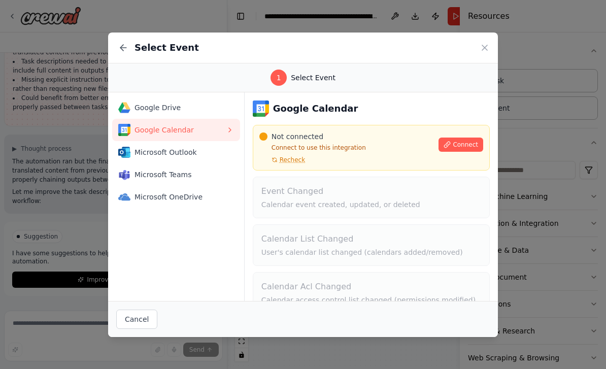
click at [151, 150] on span "Microsoft Outlook" at bounding box center [179, 152] width 91 height 10
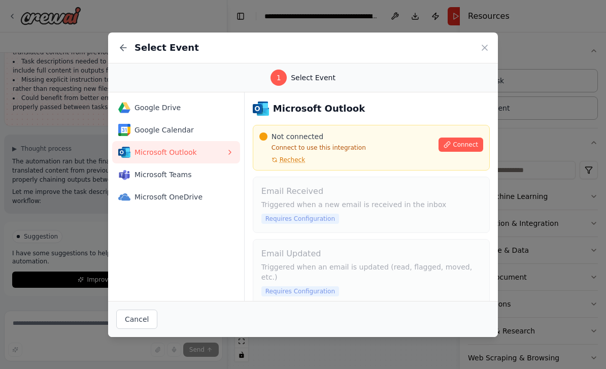
click at [160, 189] on button "Microsoft OneDrive" at bounding box center [176, 197] width 128 height 22
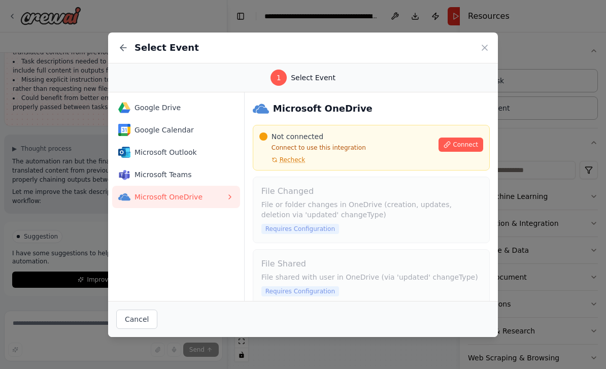
click at [153, 119] on button "Google Calendar" at bounding box center [176, 130] width 128 height 22
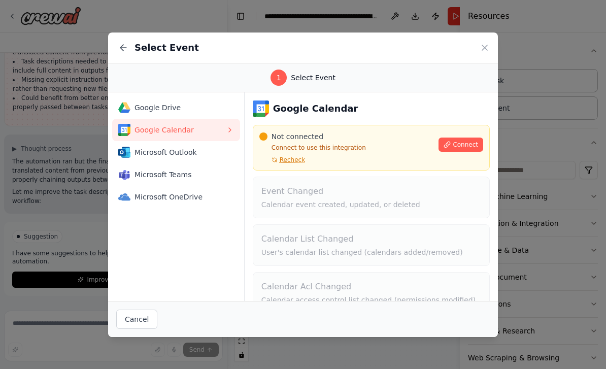
click at [469, 141] on span "Connect" at bounding box center [465, 145] width 25 height 8
click at [484, 49] on icon at bounding box center [484, 48] width 10 height 10
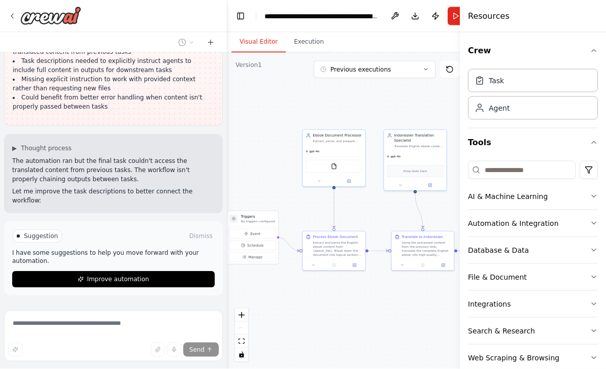
scroll to position [32, 0]
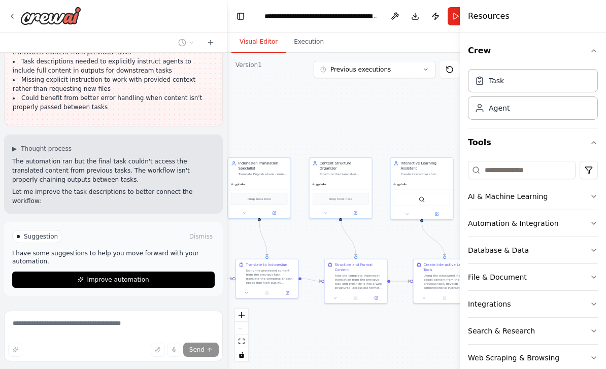
click at [595, 269] on button "File & Document" at bounding box center [533, 277] width 130 height 26
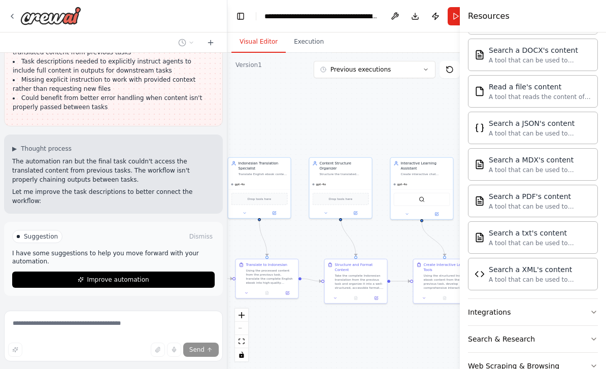
scroll to position [293, 0]
click at [426, 330] on div ".deletable-edge-delete-btn { width: 20px; height: 20px; border: 0px solid #ffff…" at bounding box center [359, 211] width 265 height 316
